Goal: Transaction & Acquisition: Obtain resource

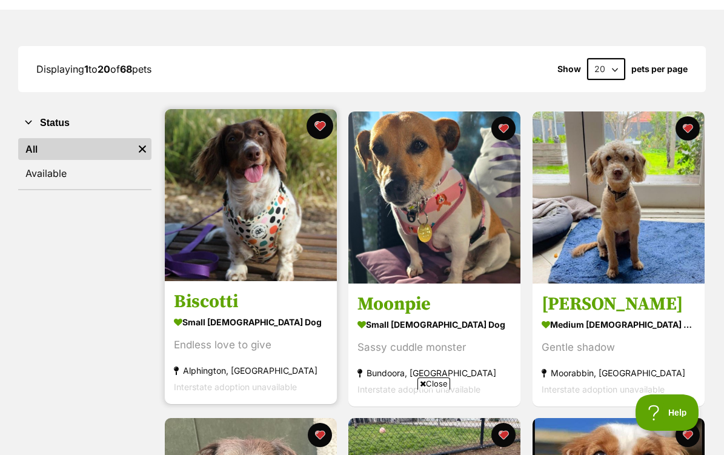
scroll to position [163, 0]
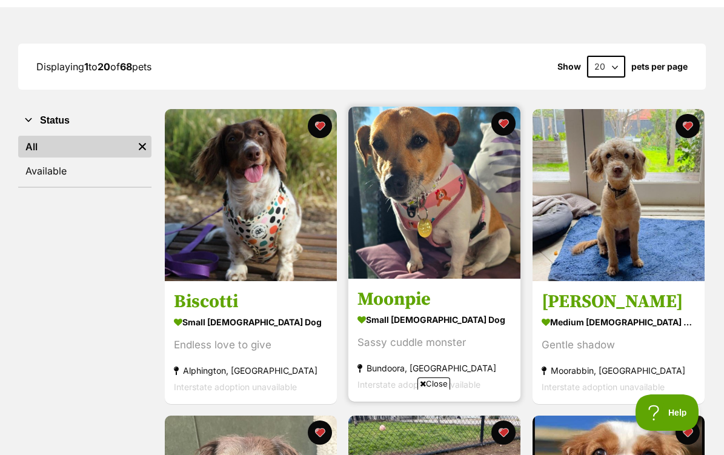
click at [370, 204] on img at bounding box center [434, 193] width 172 height 172
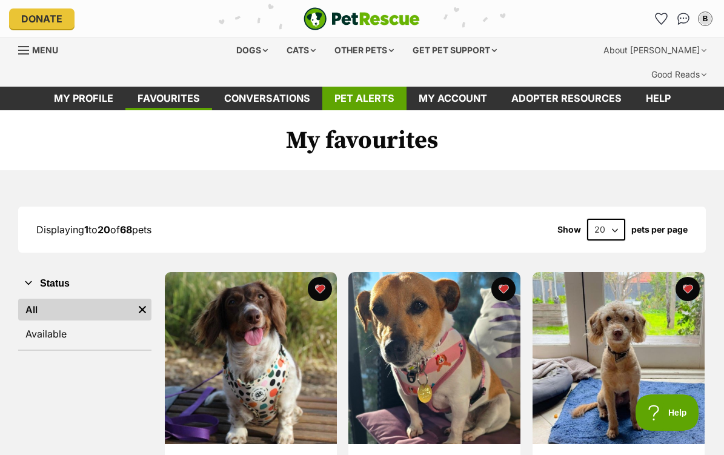
scroll to position [0, 0]
click at [38, 52] on span "Menu" at bounding box center [45, 50] width 26 height 10
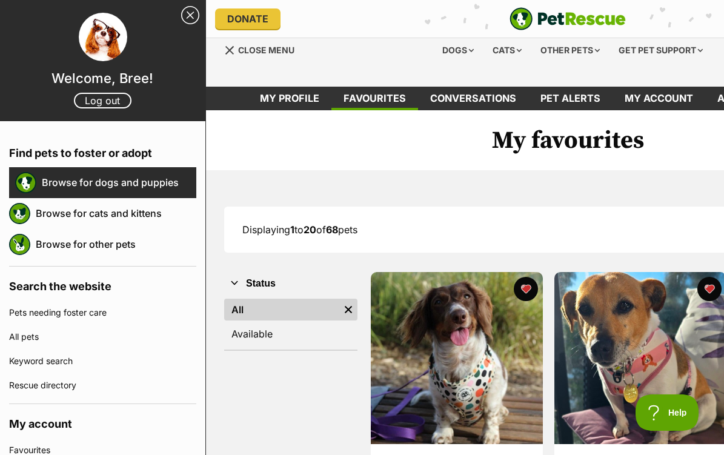
click at [75, 176] on link "Browse for dogs and puppies" at bounding box center [119, 182] width 155 height 25
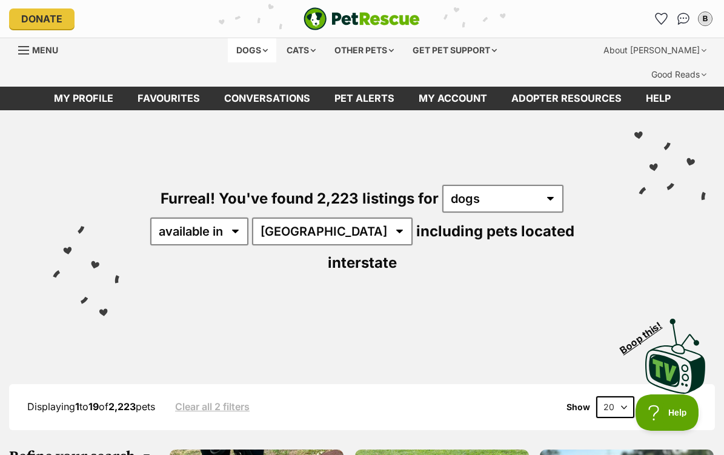
click at [260, 52] on div "Dogs" at bounding box center [252, 50] width 48 height 24
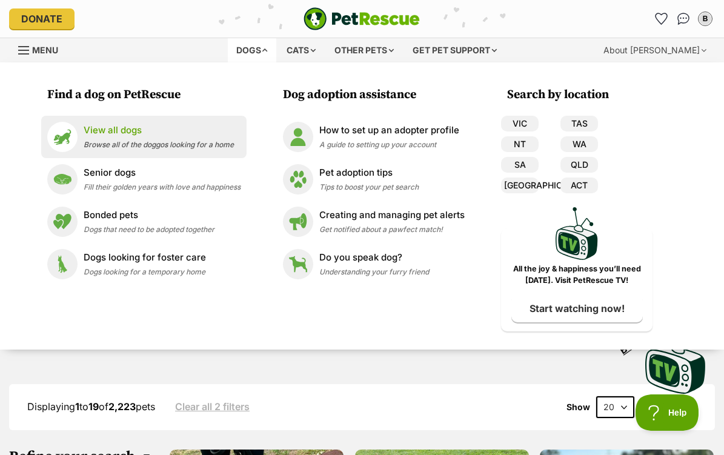
click at [191, 141] on span "Browse all of the doggos looking for a home" at bounding box center [159, 144] width 150 height 9
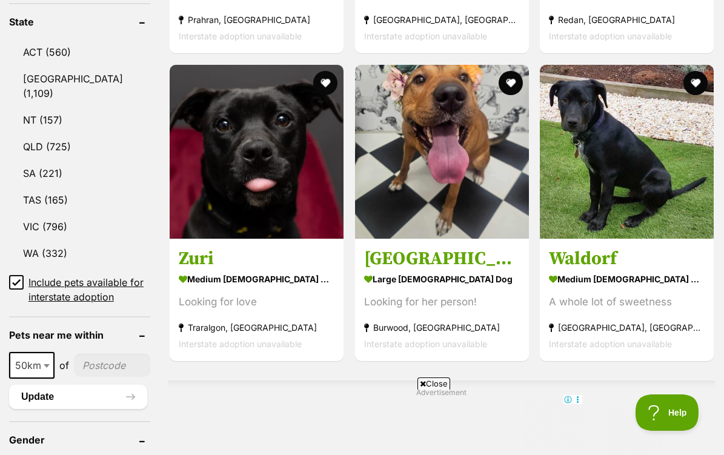
scroll to position [694, 0]
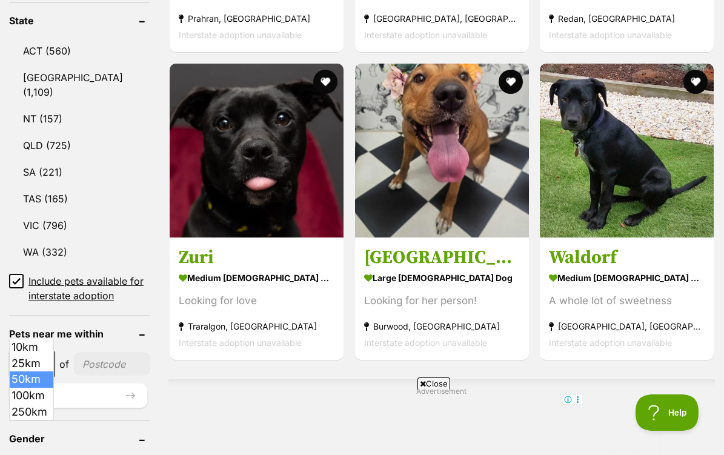
click at [52, 351] on span at bounding box center [48, 364] width 12 height 27
select select "25"
click at [91, 353] on input"] "postcode" at bounding box center [112, 364] width 76 height 23
type input"] "3161"
click at [56, 384] on button "Update" at bounding box center [78, 396] width 138 height 24
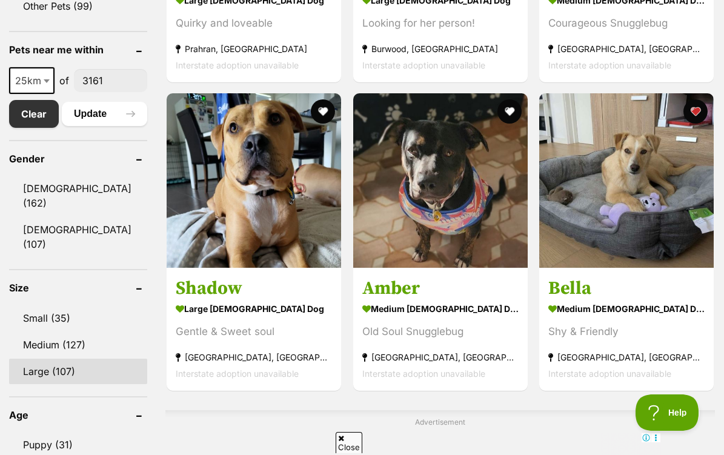
scroll to position [673, 0]
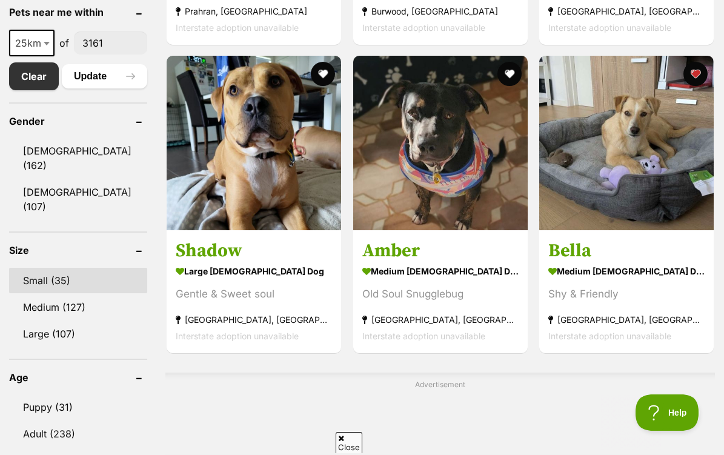
click at [48, 268] on link "Small (35)" at bounding box center [78, 280] width 138 height 25
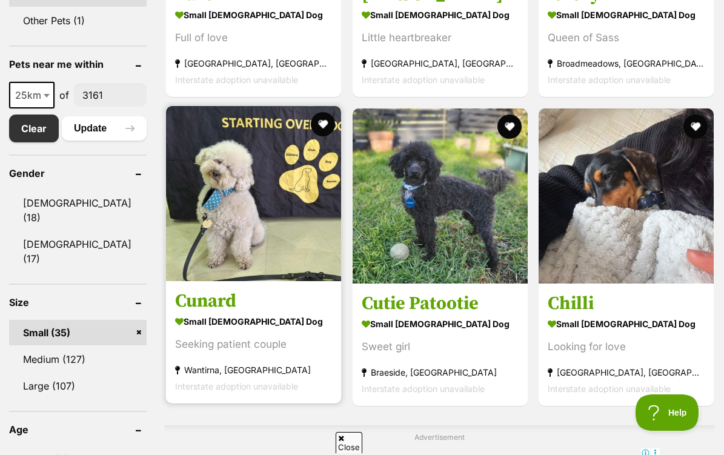
click at [245, 136] on img at bounding box center [253, 193] width 175 height 175
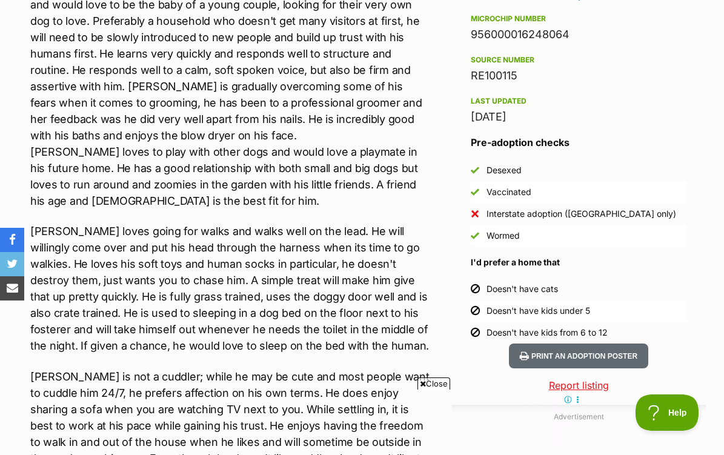
scroll to position [1028, 0]
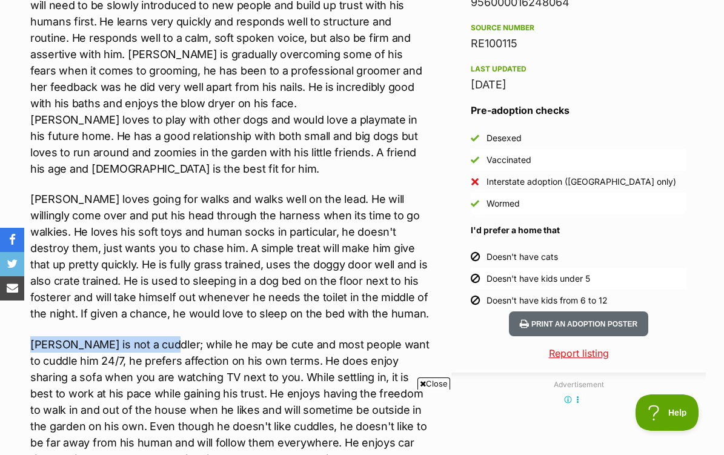
drag, startPoint x: 28, startPoint y: 319, endPoint x: 158, endPoint y: 314, distance: 129.8
click at [158, 314] on div "About Cunard 🏡🐶Seeking Forever Home🐶🏡 Name: Cunard Breed: Toy Poodle x Maltese …" at bounding box center [224, 407] width 413 height 1454
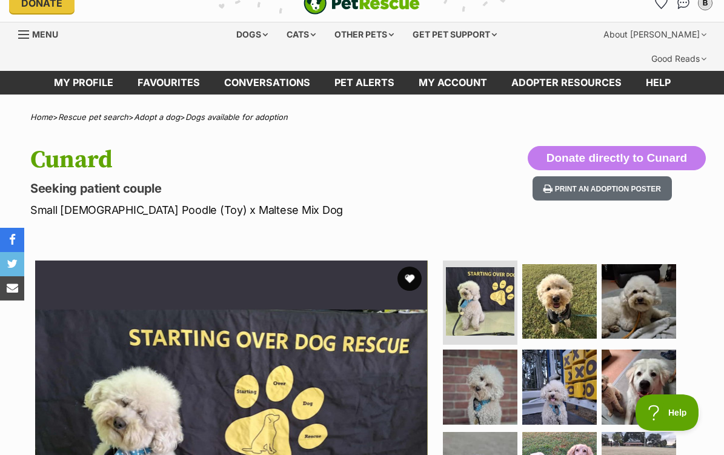
scroll to position [0, 0]
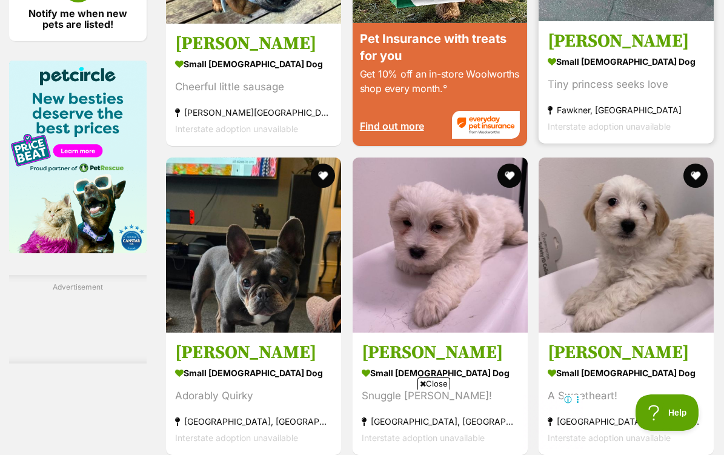
scroll to position [1631, 0]
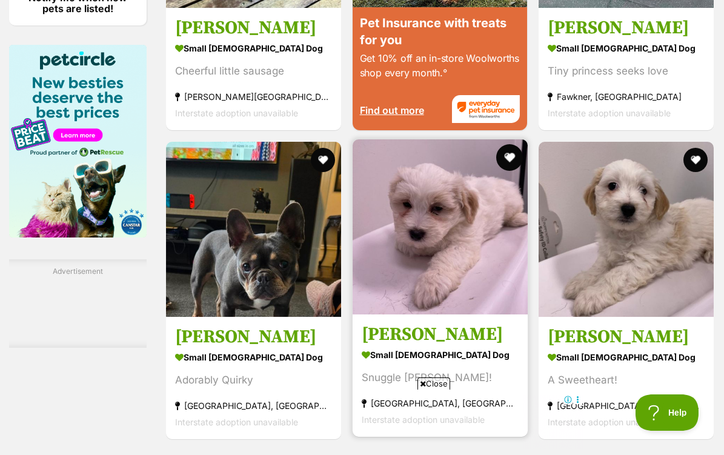
click at [511, 148] on button "favourite" at bounding box center [509, 157] width 27 height 27
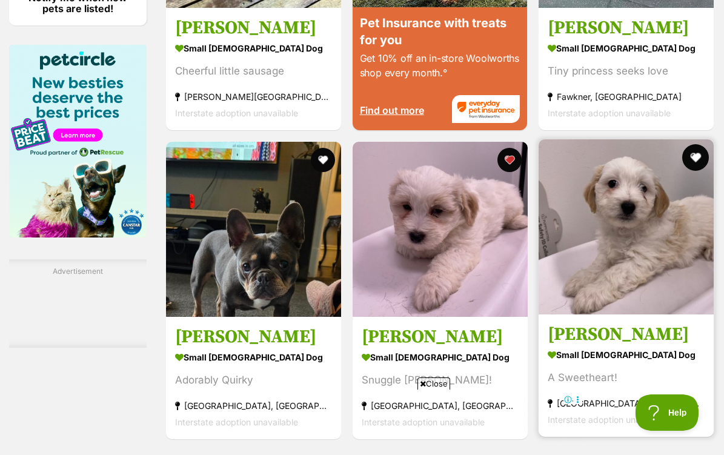
click at [690, 145] on button "favourite" at bounding box center [695, 157] width 27 height 27
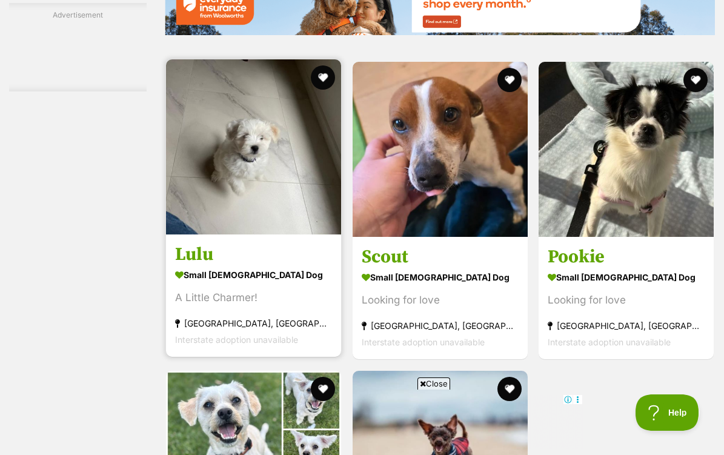
scroll to position [0, 0]
click at [314, 67] on button "favourite" at bounding box center [323, 77] width 27 height 27
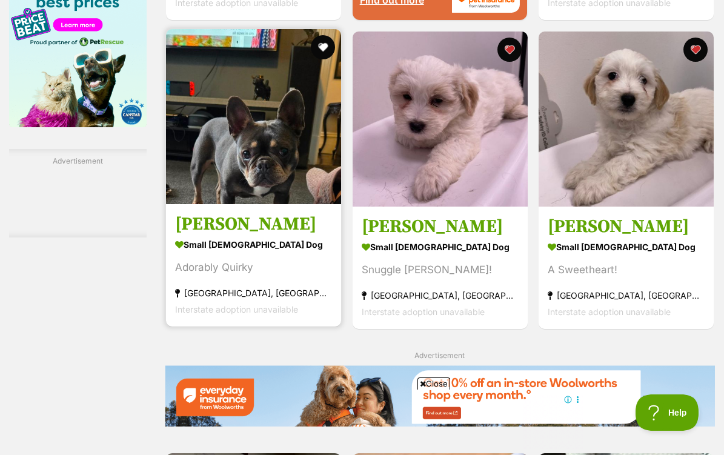
scroll to position [1718, 0]
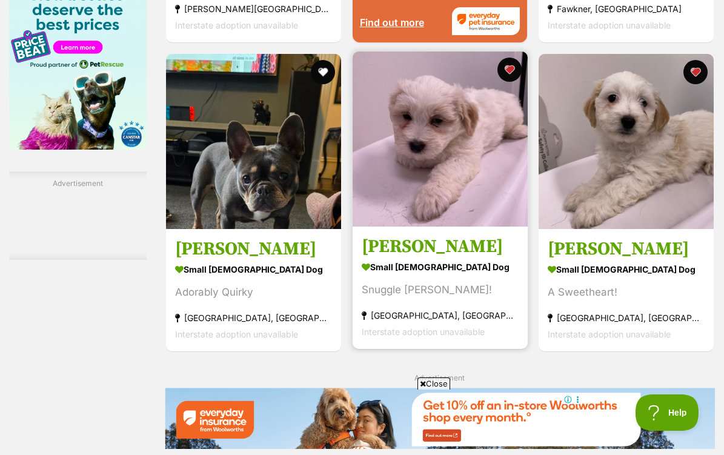
click at [468, 167] on img at bounding box center [440, 139] width 175 height 175
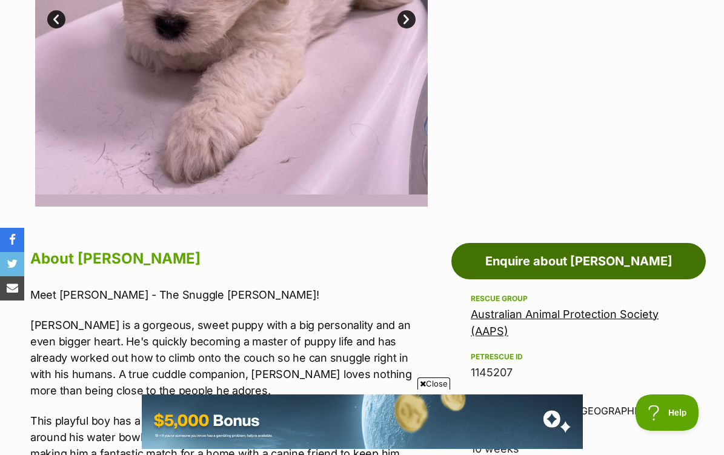
click at [573, 244] on link "Enquire about [PERSON_NAME]" at bounding box center [578, 261] width 254 height 36
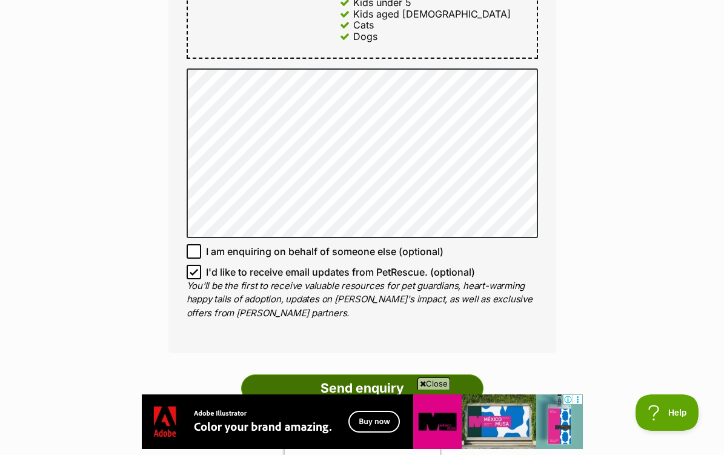
click at [370, 374] on input "Send enquiry" at bounding box center [362, 388] width 242 height 28
